Goal: Task Accomplishment & Management: Use online tool/utility

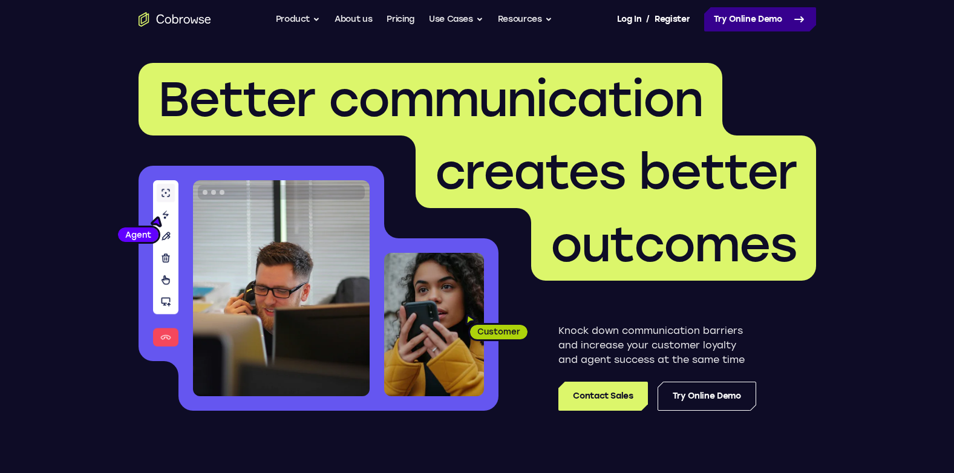
click at [734, 17] on link "Try Online Demo" at bounding box center [760, 19] width 112 height 24
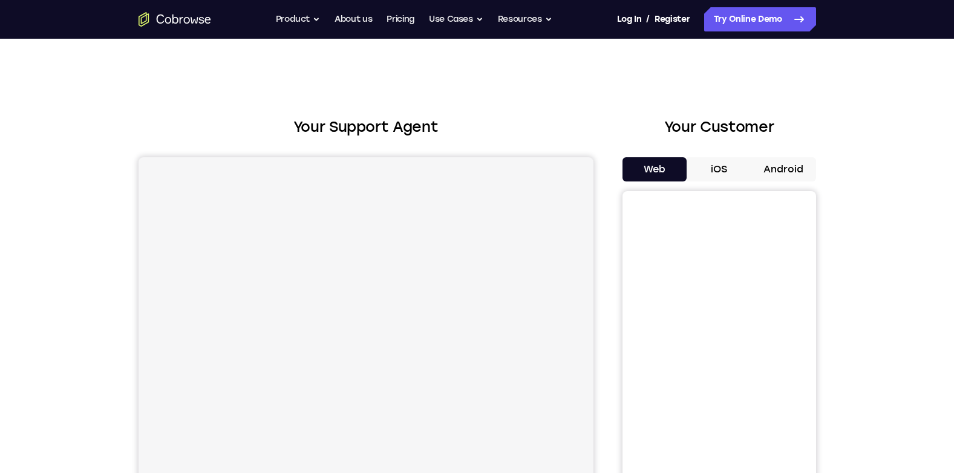
click at [772, 158] on button "Android" at bounding box center [783, 169] width 65 height 24
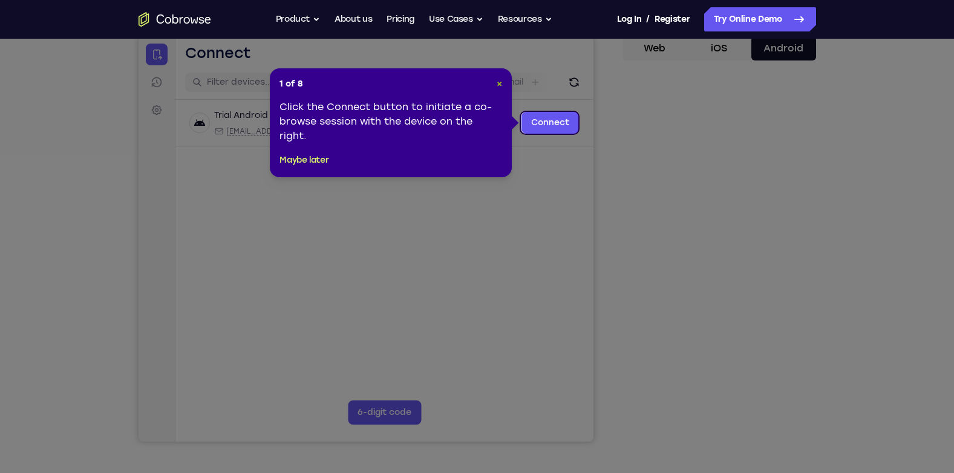
click at [500, 85] on span "×" at bounding box center [499, 84] width 5 height 10
